Goal: Task Accomplishment & Management: Manage account settings

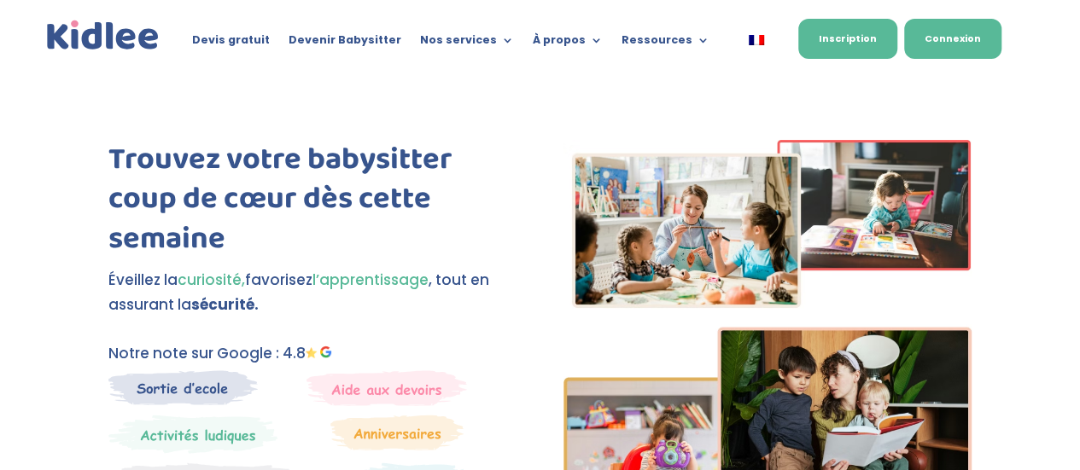
click at [926, 47] on link "Connexion" at bounding box center [952, 39] width 97 height 40
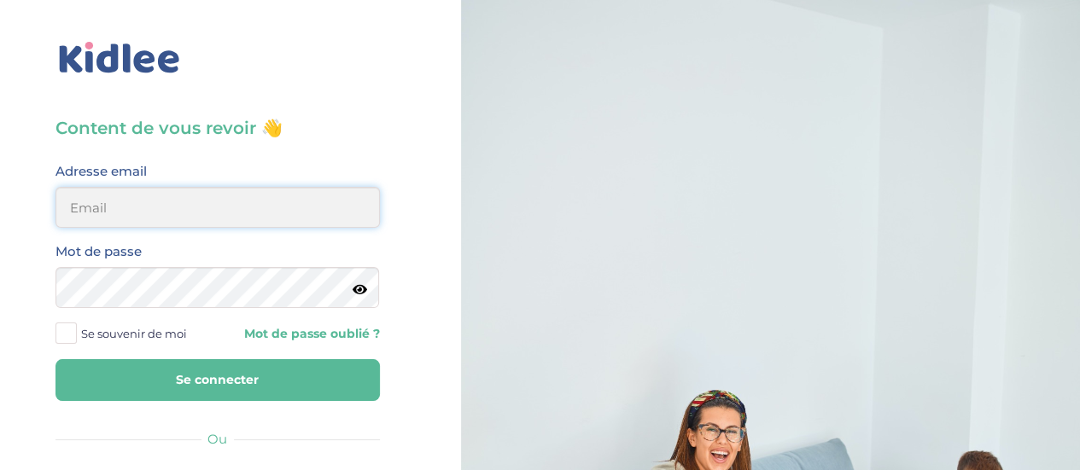
type input "[PERSON_NAME][EMAIL_ADDRESS][DOMAIN_NAME]"
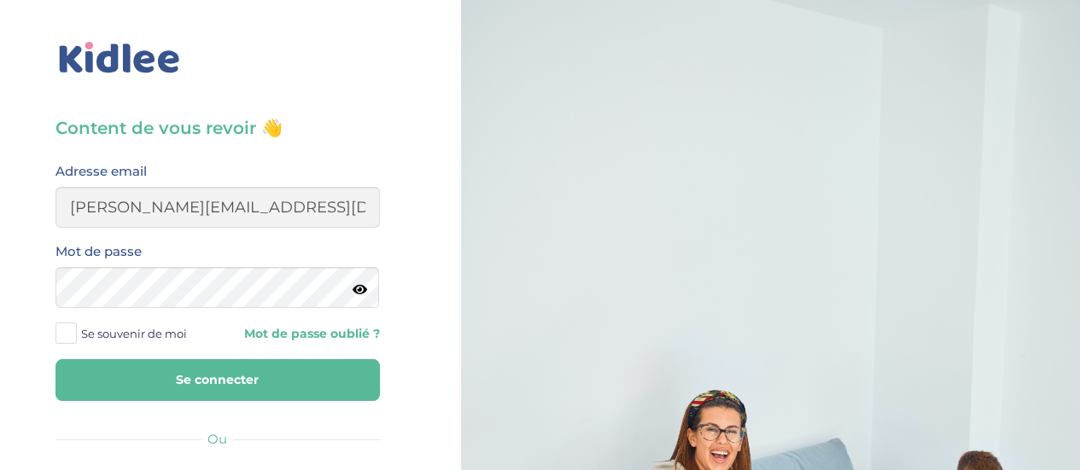
click at [302, 394] on button "Se connecter" at bounding box center [217, 380] width 324 height 42
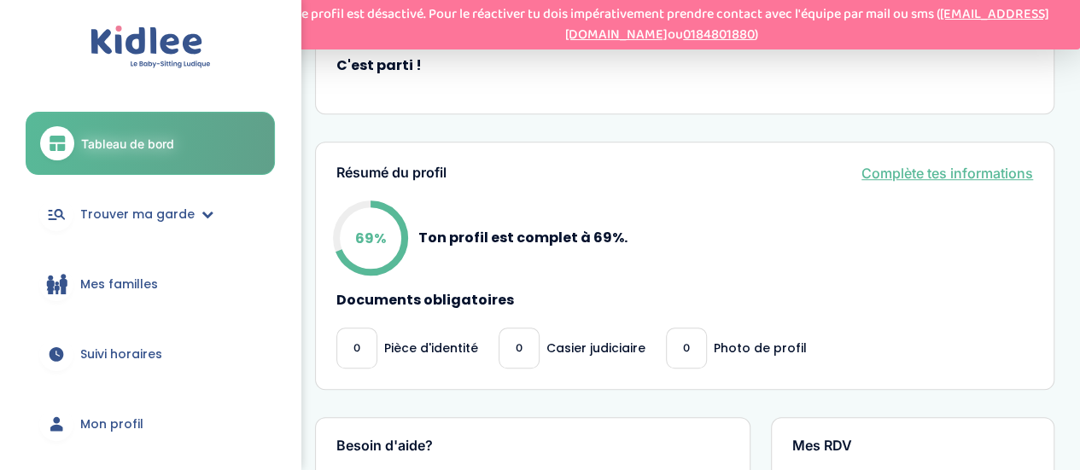
scroll to position [581, 0]
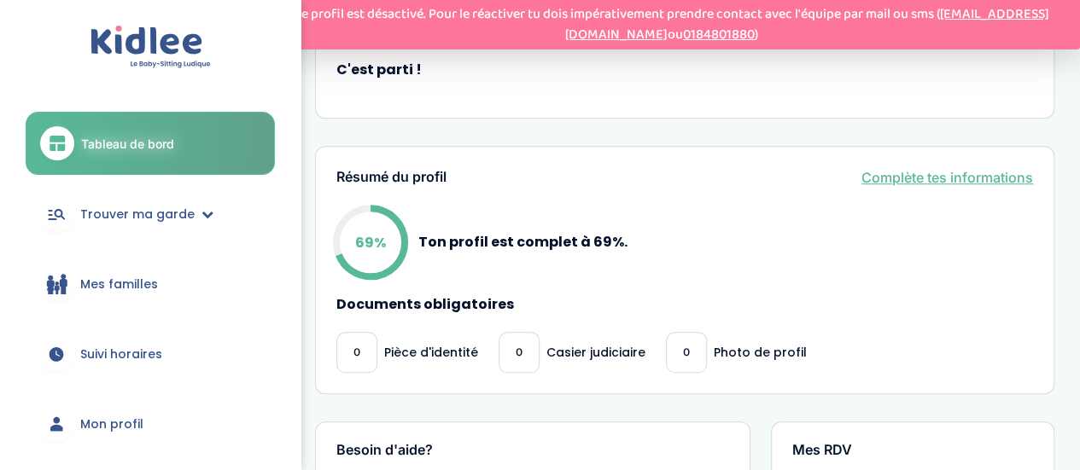
click at [992, 178] on font "Complète tes informations" at bounding box center [947, 177] width 172 height 17
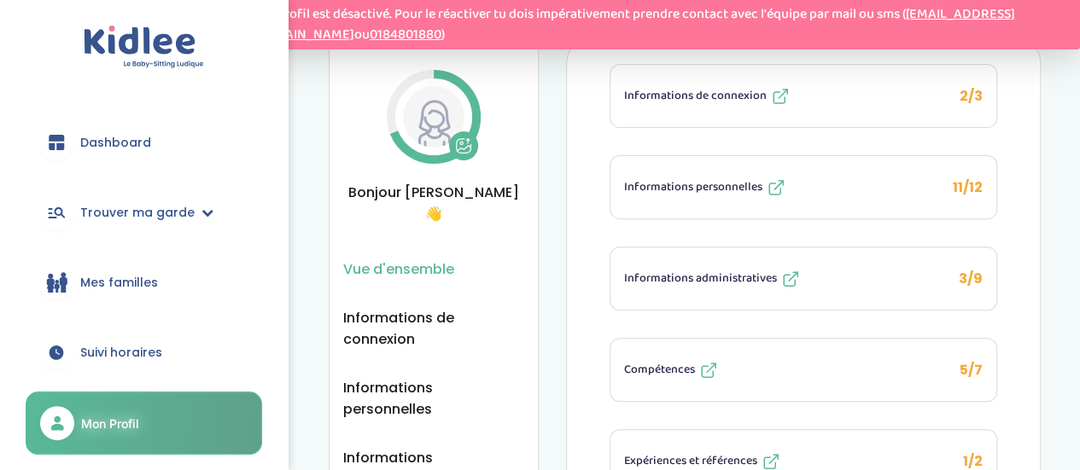
scroll to position [196, 0]
